Goal: Navigation & Orientation: Find specific page/section

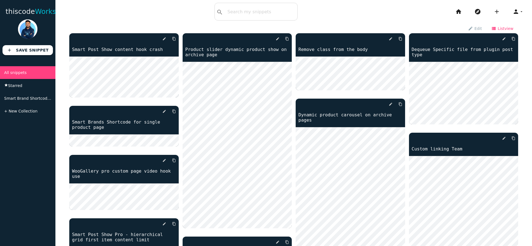
click at [496, 28] on icon "view_list" at bounding box center [494, 28] width 5 height 9
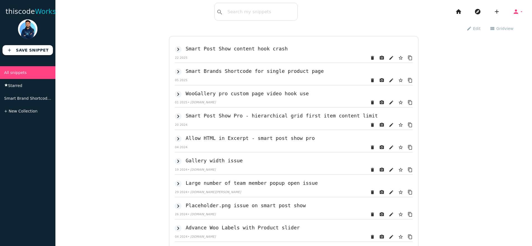
click at [520, 11] on icon "arrow_drop_down" at bounding box center [522, 12] width 4 height 18
click at [35, 11] on span "Works" at bounding box center [45, 11] width 21 height 8
click at [20, 9] on link "thiscode Works" at bounding box center [31, 12] width 50 height 18
click at [520, 11] on icon "arrow_drop_down" at bounding box center [522, 12] width 4 height 18
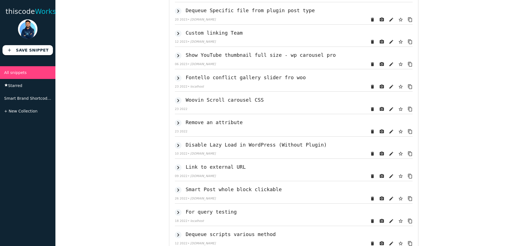
scroll to position [1118, 0]
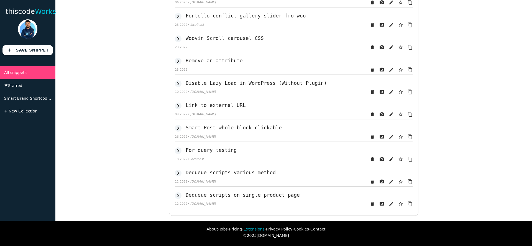
click at [258, 228] on link "Extensions" at bounding box center [254, 229] width 21 height 4
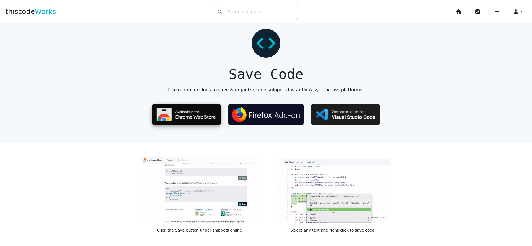
click at [178, 115] on img at bounding box center [186, 115] width 69 height 22
